Goal: Task Accomplishment & Management: Complete application form

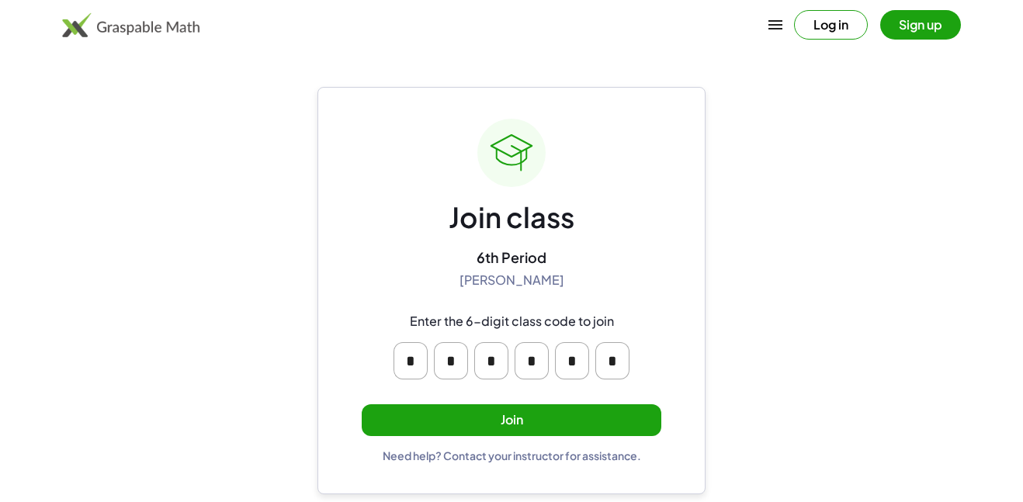
click at [474, 408] on button "Join" at bounding box center [512, 420] width 300 height 32
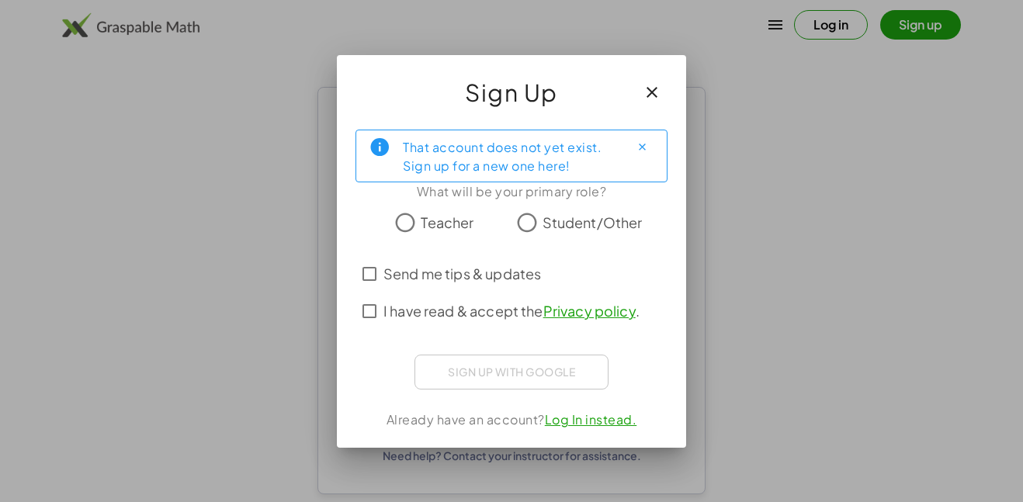
click at [611, 227] on span "Student/Other" at bounding box center [593, 222] width 100 height 21
click at [407, 273] on span "Send me tips & updates" at bounding box center [462, 273] width 158 height 21
click at [411, 298] on label "I have read & accept the Privacy policy ." at bounding box center [511, 311] width 256 height 37
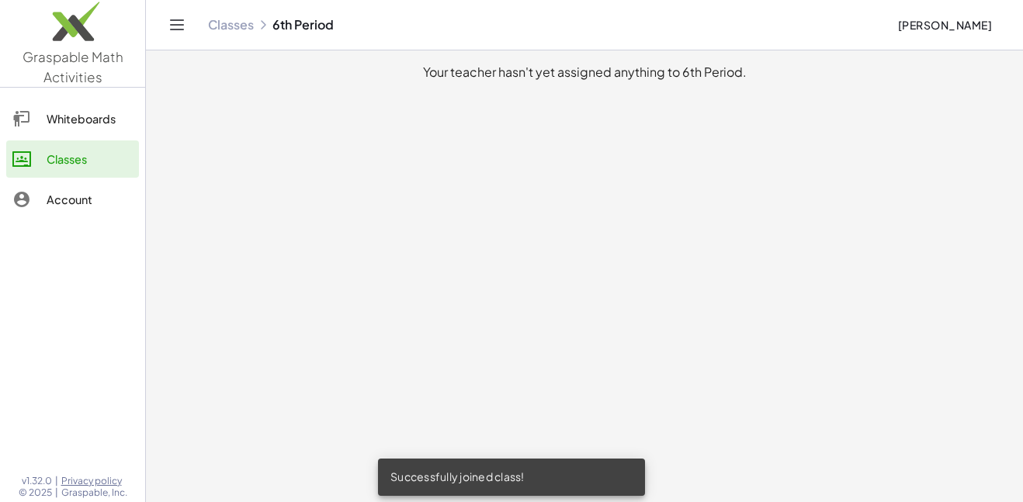
click at [39, 104] on link "Whiteboards" at bounding box center [72, 118] width 133 height 37
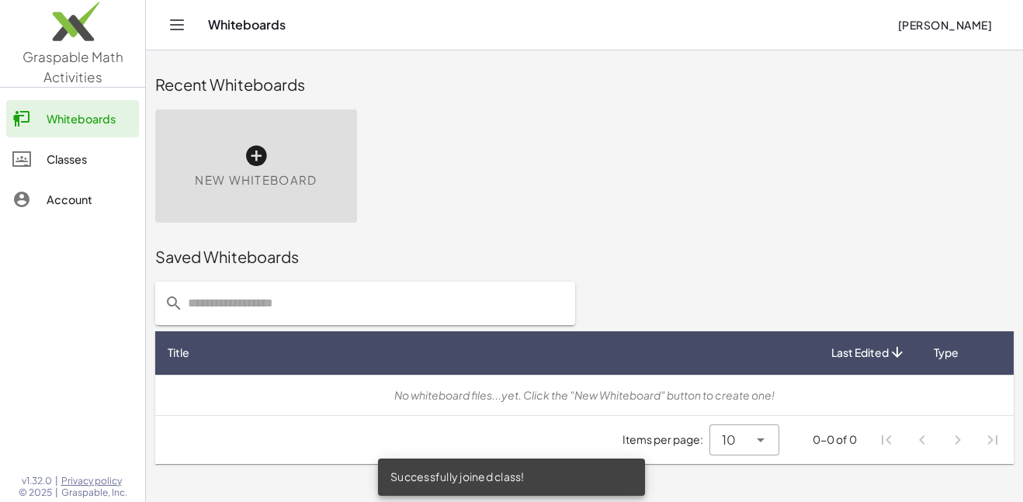
click at [40, 146] on link "Classes" at bounding box center [72, 159] width 133 height 37
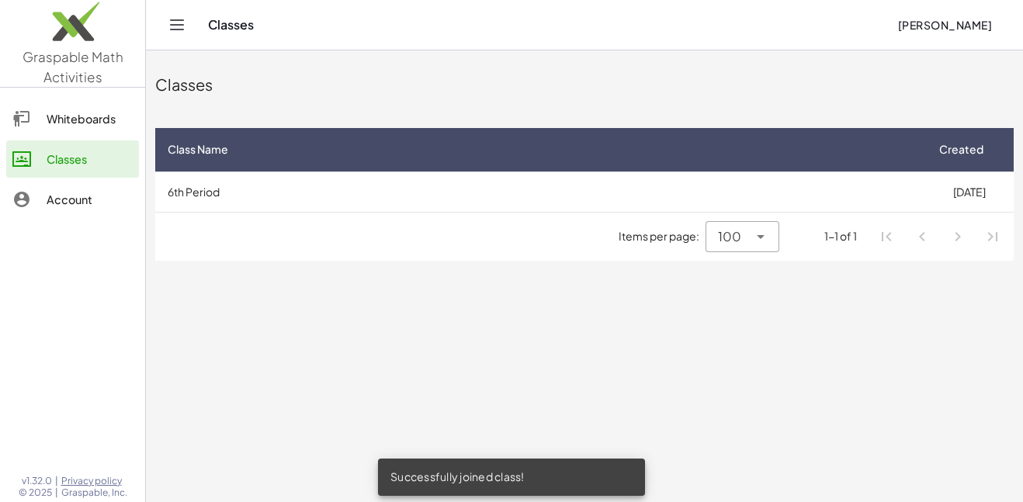
click at [47, 126] on div "Whiteboards" at bounding box center [90, 118] width 86 height 19
